Goal: Transaction & Acquisition: Purchase product/service

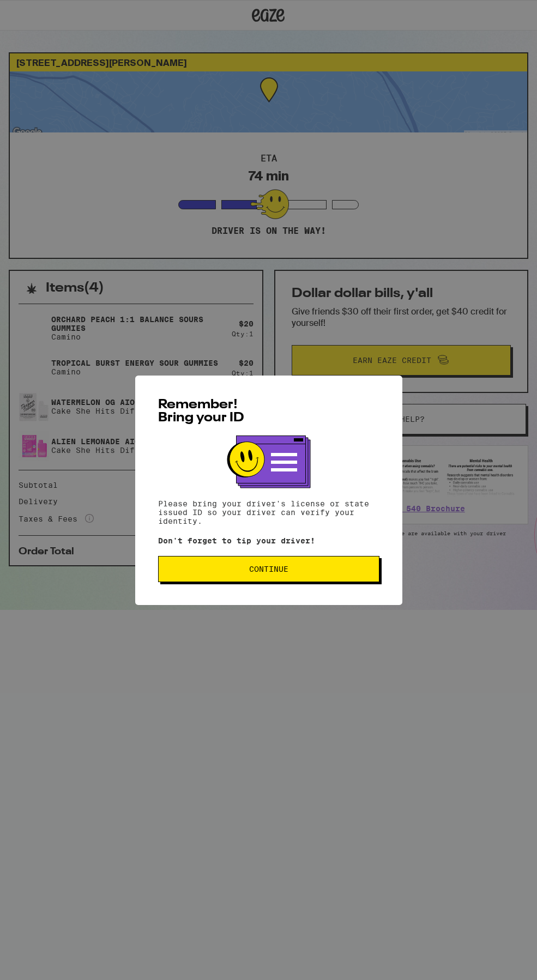
click at [262, 568] on span "Continue" at bounding box center [268, 569] width 39 height 8
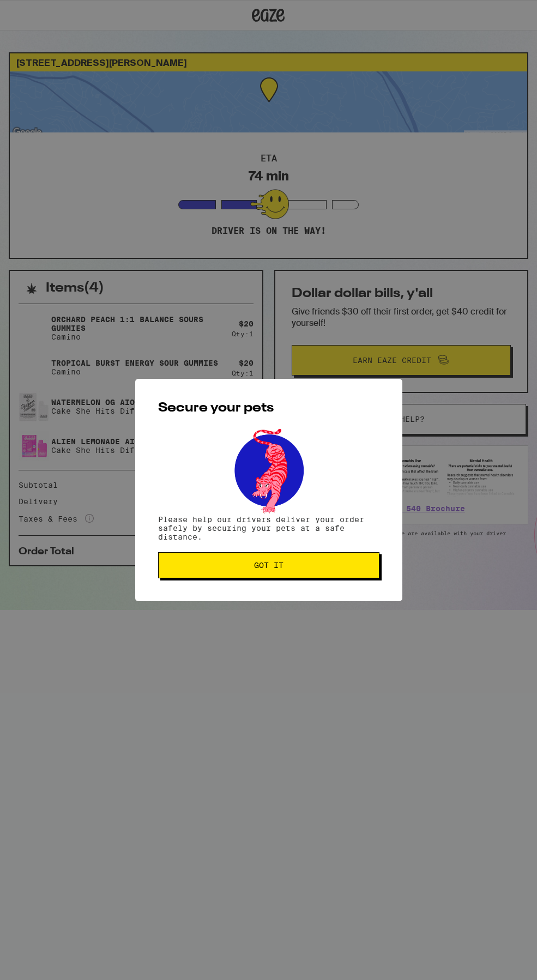
click at [255, 567] on span "Got it" at bounding box center [268, 566] width 29 height 8
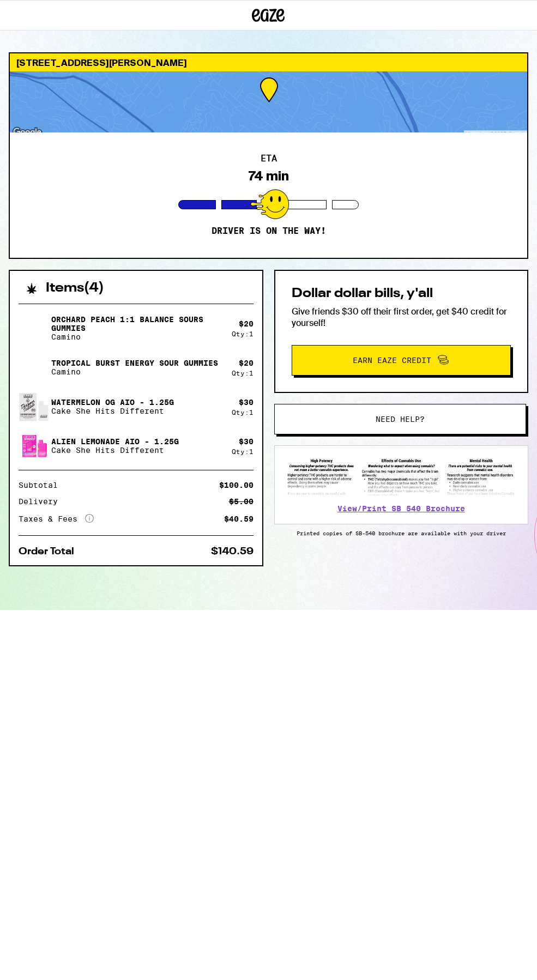
click at [282, 196] on div at bounding box center [269, 204] width 39 height 30
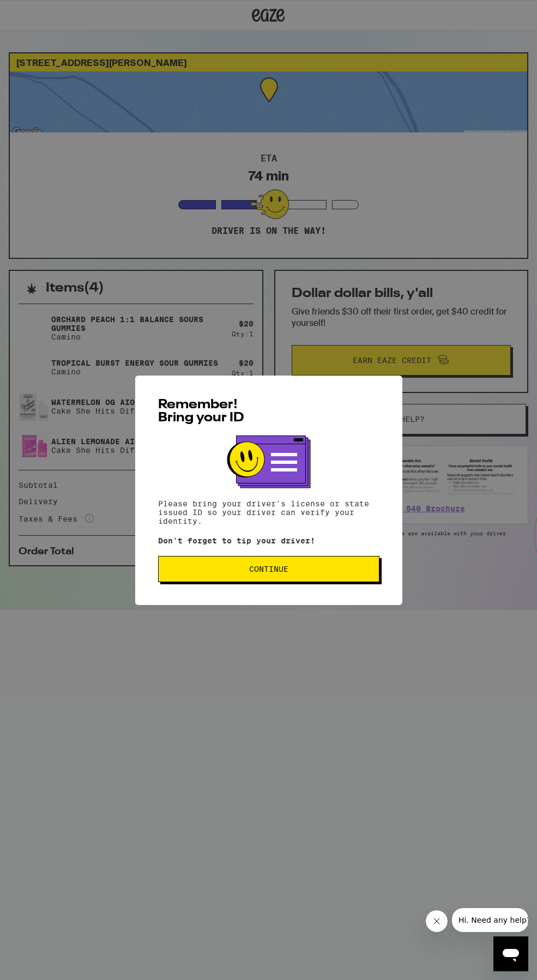
click at [267, 681] on div "Remember! Bring your ID Please bring your driver's license or state issued ID s…" at bounding box center [268, 490] width 537 height 980
